Goal: Communication & Community: Answer question/provide support

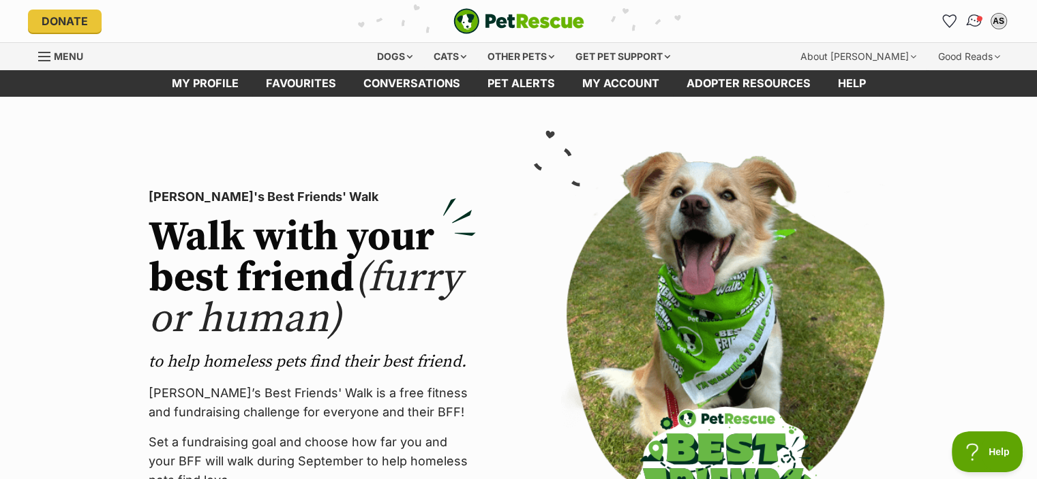
click at [971, 25] on img "Conversations" at bounding box center [973, 21] width 18 height 18
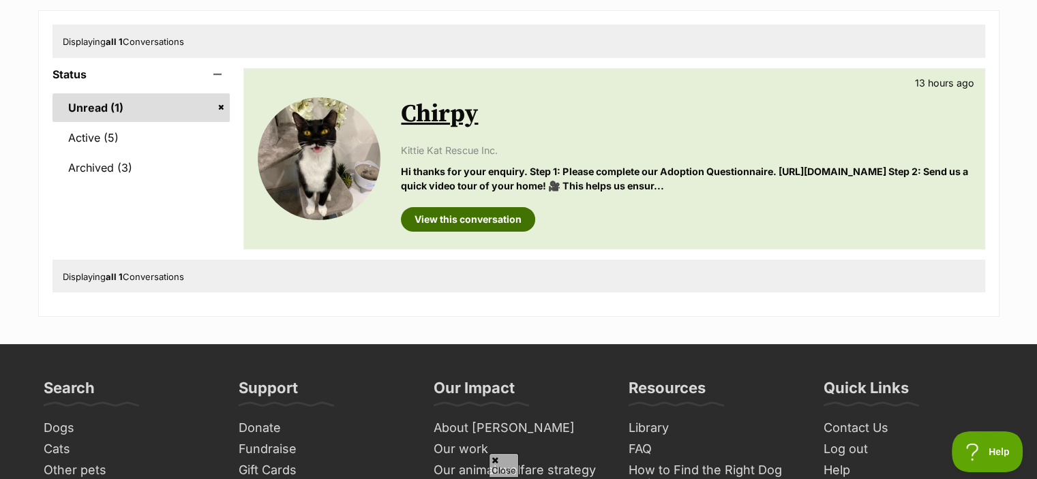
click at [499, 232] on link "View this conversation" at bounding box center [468, 219] width 134 height 25
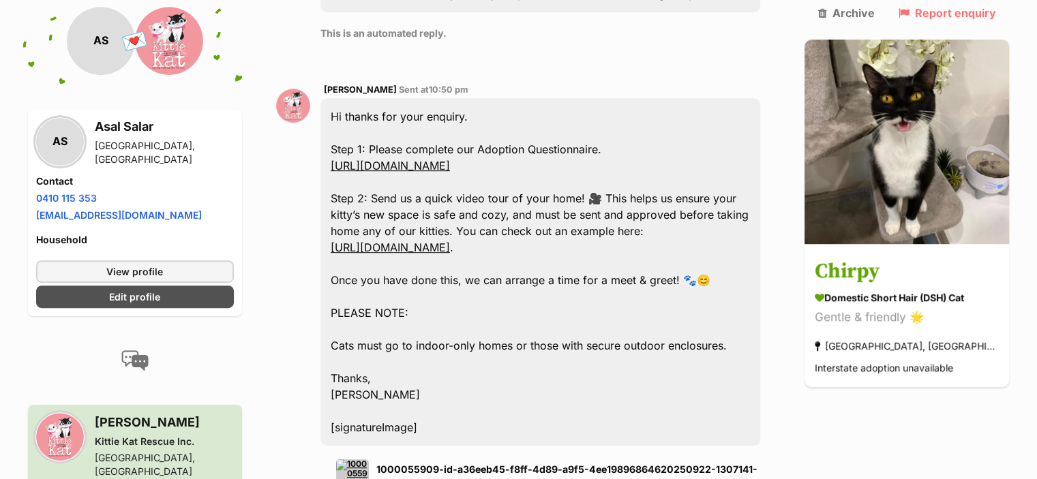
scroll to position [779, 0]
click at [450, 159] on link "https://tinyurl.com/KKRAdoptionQuestionnaire" at bounding box center [390, 166] width 119 height 14
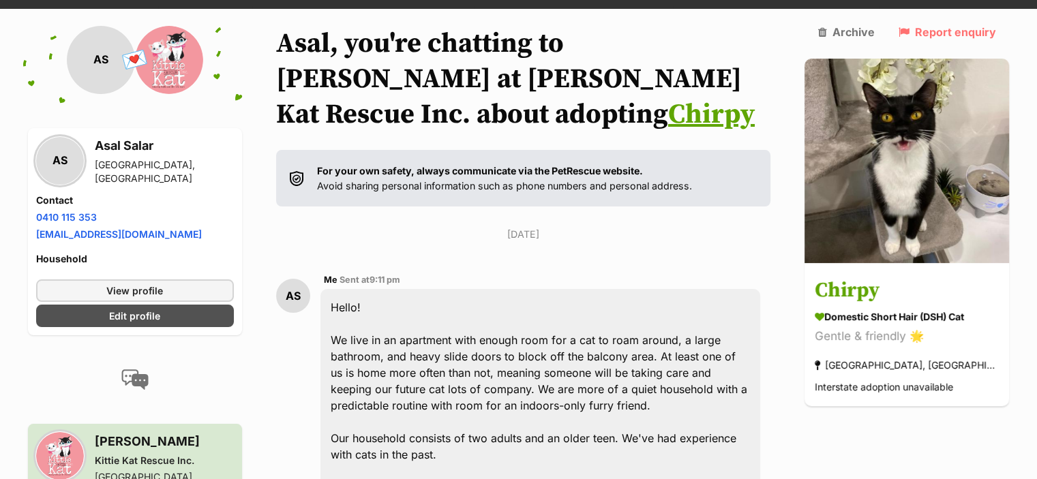
scroll to position [0, 0]
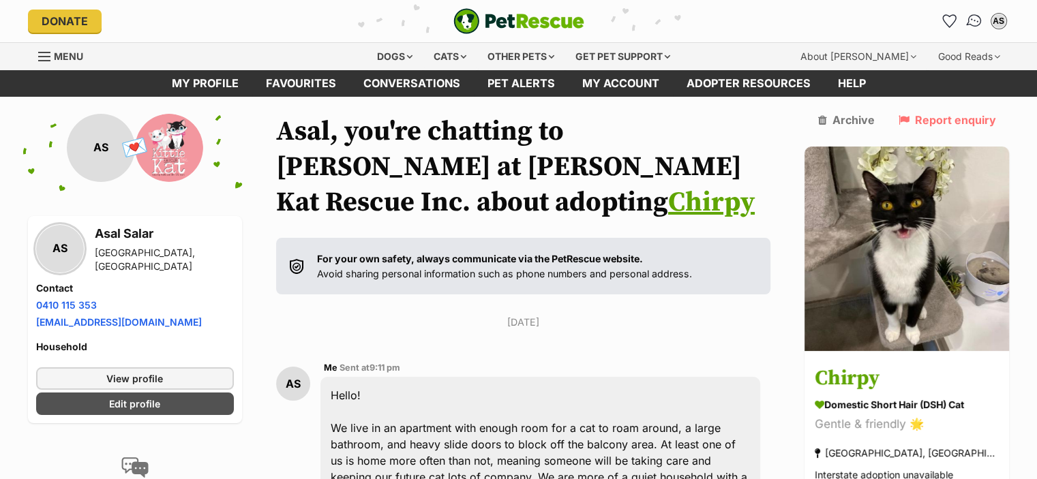
click at [974, 18] on img "Conversations" at bounding box center [973, 21] width 18 height 18
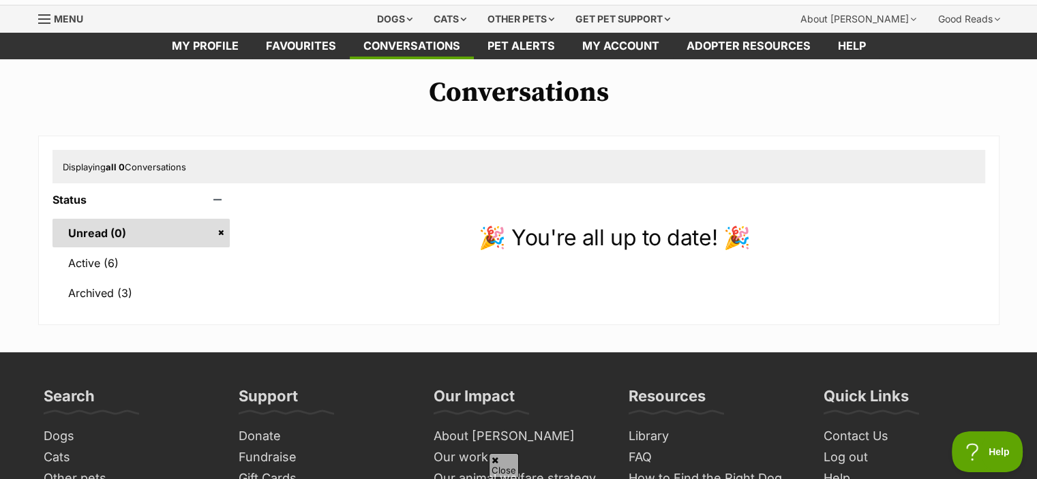
scroll to position [41, 0]
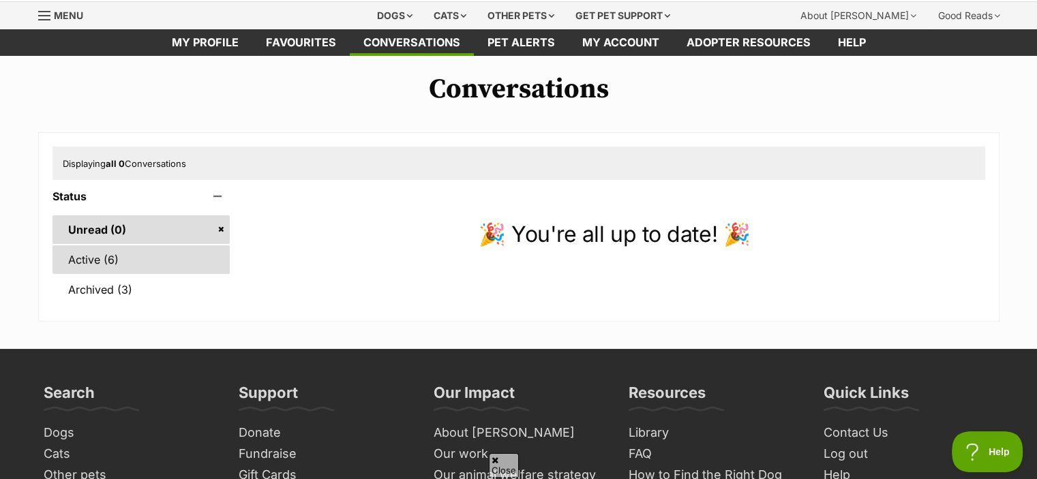
click at [141, 269] on link "Active (6)" at bounding box center [141, 259] width 178 height 29
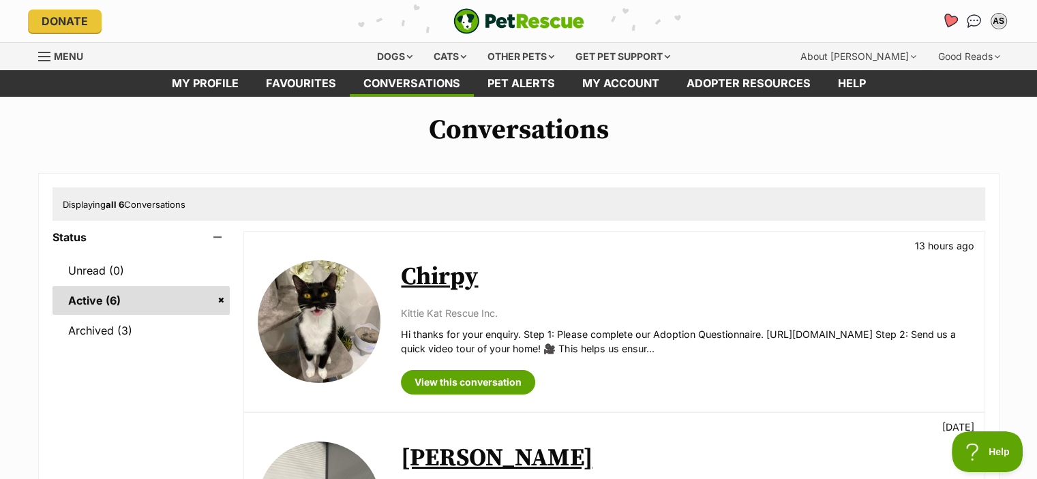
click at [945, 23] on icon "Favourites" at bounding box center [949, 21] width 18 height 18
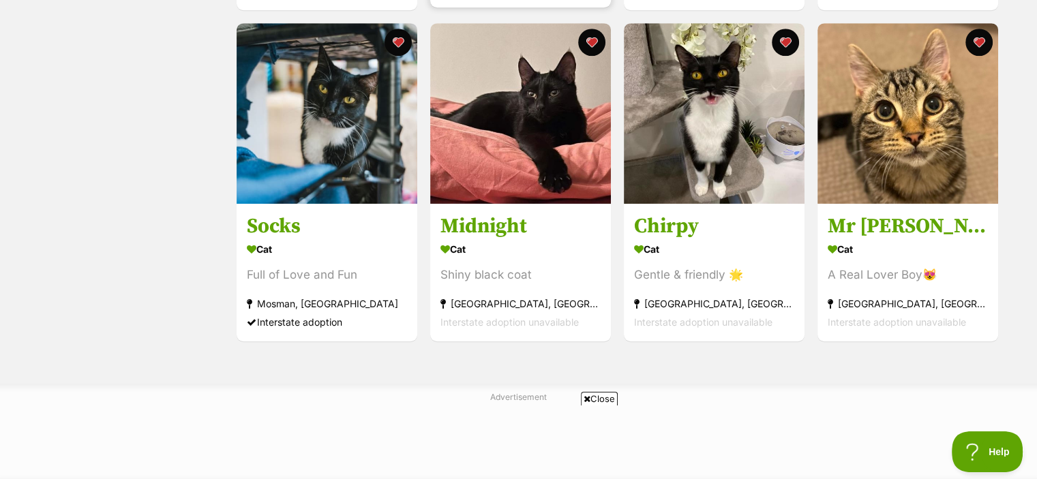
scroll to position [946, 0]
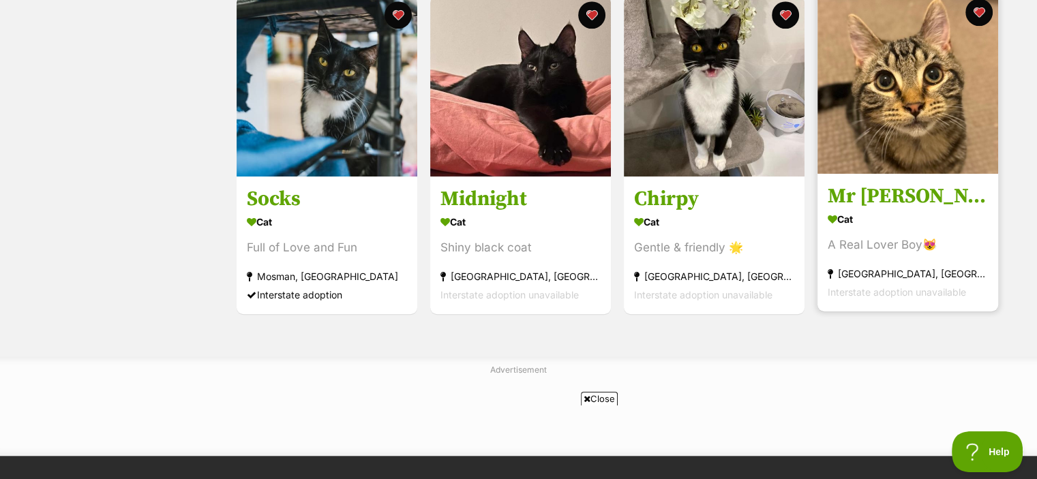
click at [855, 219] on div "Cat" at bounding box center [907, 219] width 160 height 20
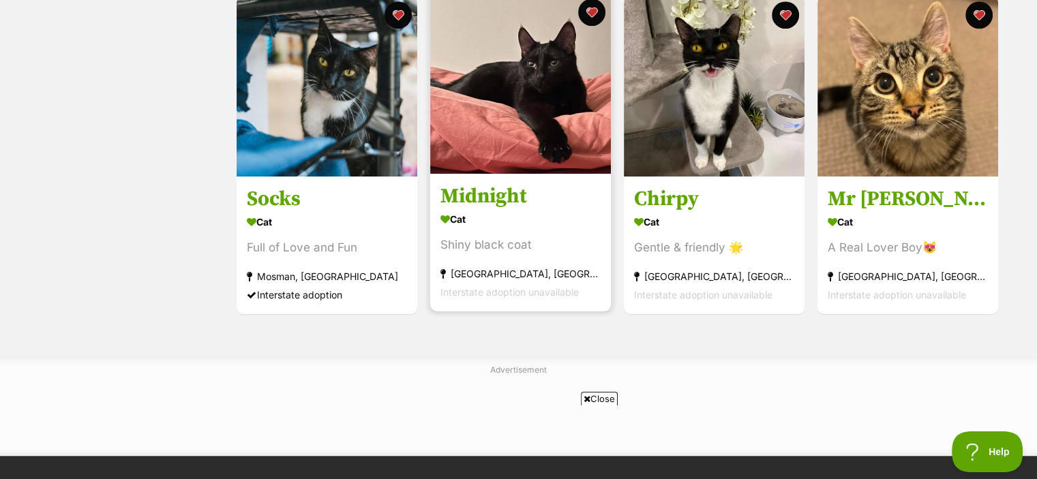
click at [499, 220] on div "Cat" at bounding box center [520, 219] width 160 height 20
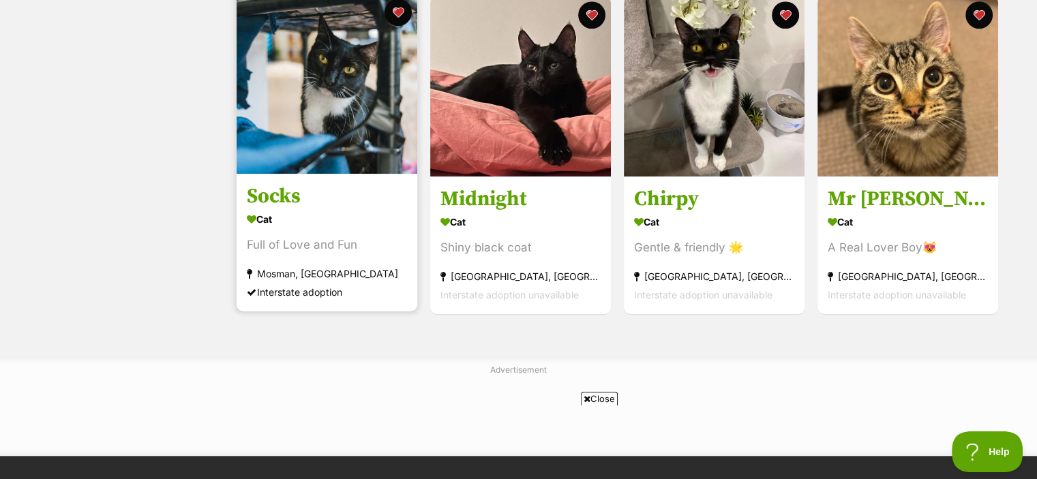
click at [346, 193] on h3 "Socks" at bounding box center [327, 196] width 160 height 26
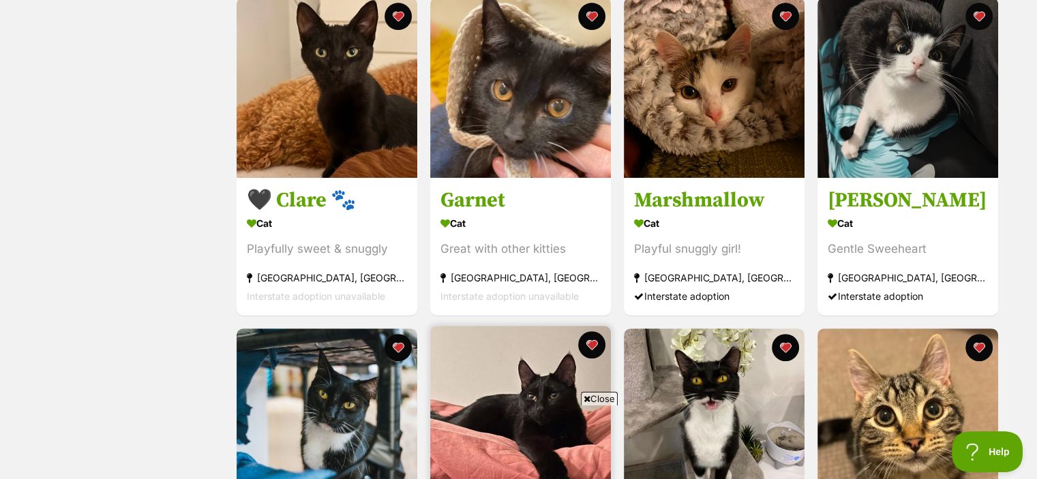
scroll to position [574, 0]
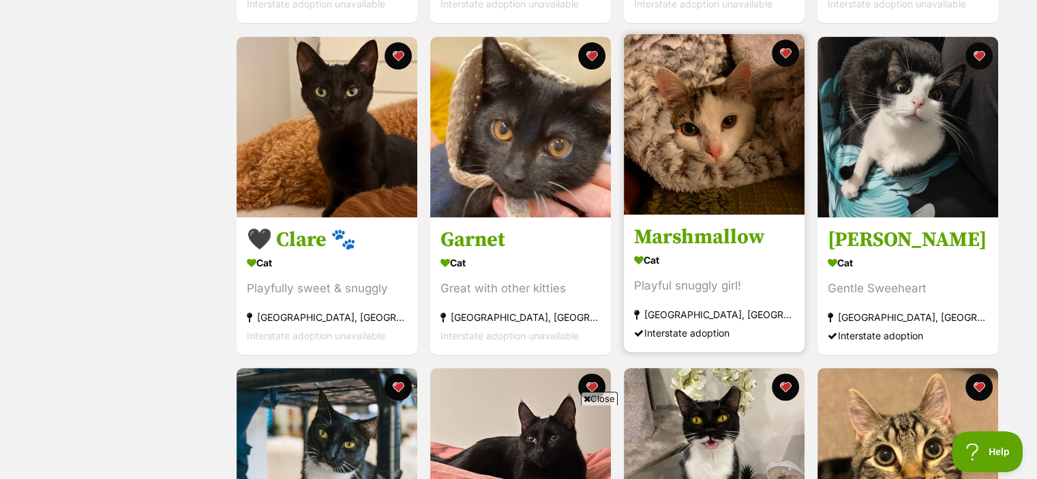
click at [720, 247] on h3 "Marshmallow" at bounding box center [714, 237] width 160 height 26
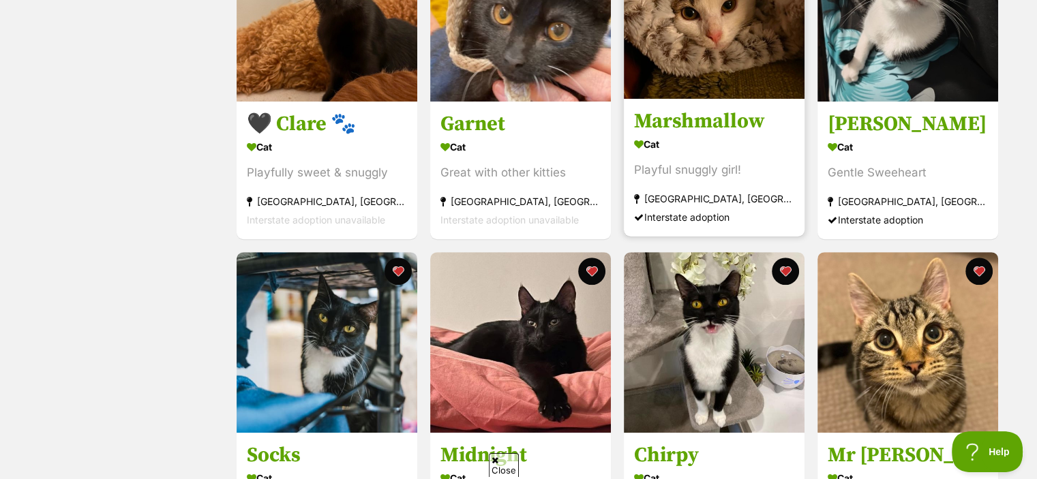
scroll to position [0, 0]
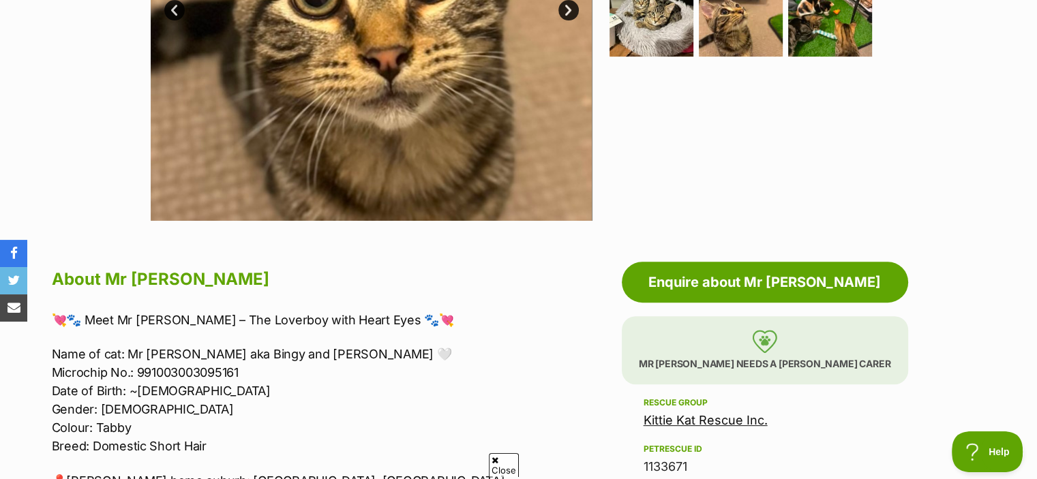
scroll to position [258, 0]
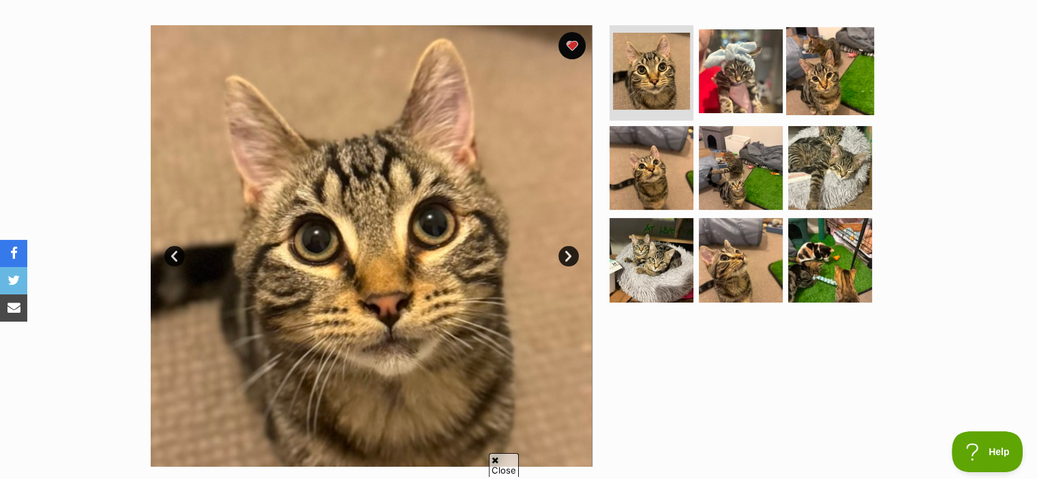
click at [823, 77] on img at bounding box center [830, 71] width 88 height 88
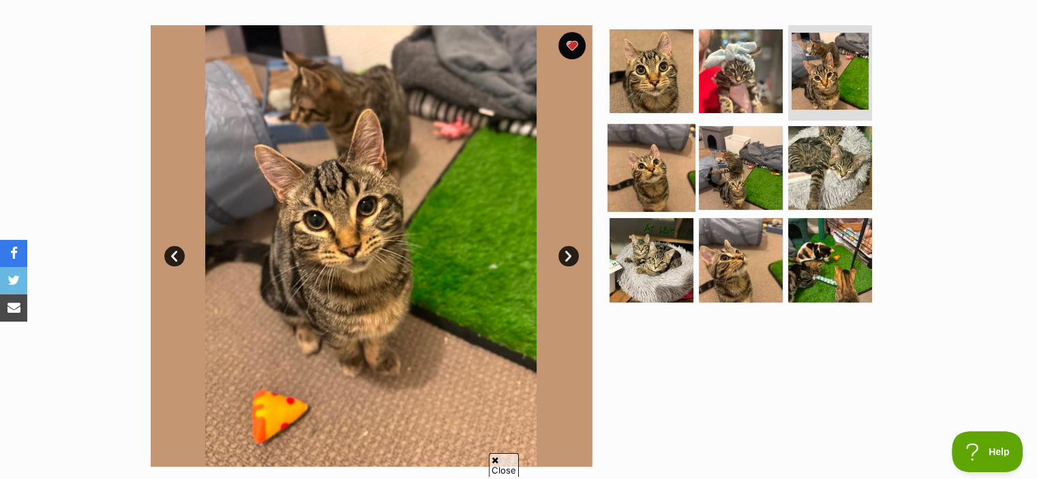
click at [665, 163] on img at bounding box center [651, 167] width 88 height 88
